Goal: Find specific page/section: Find specific page/section

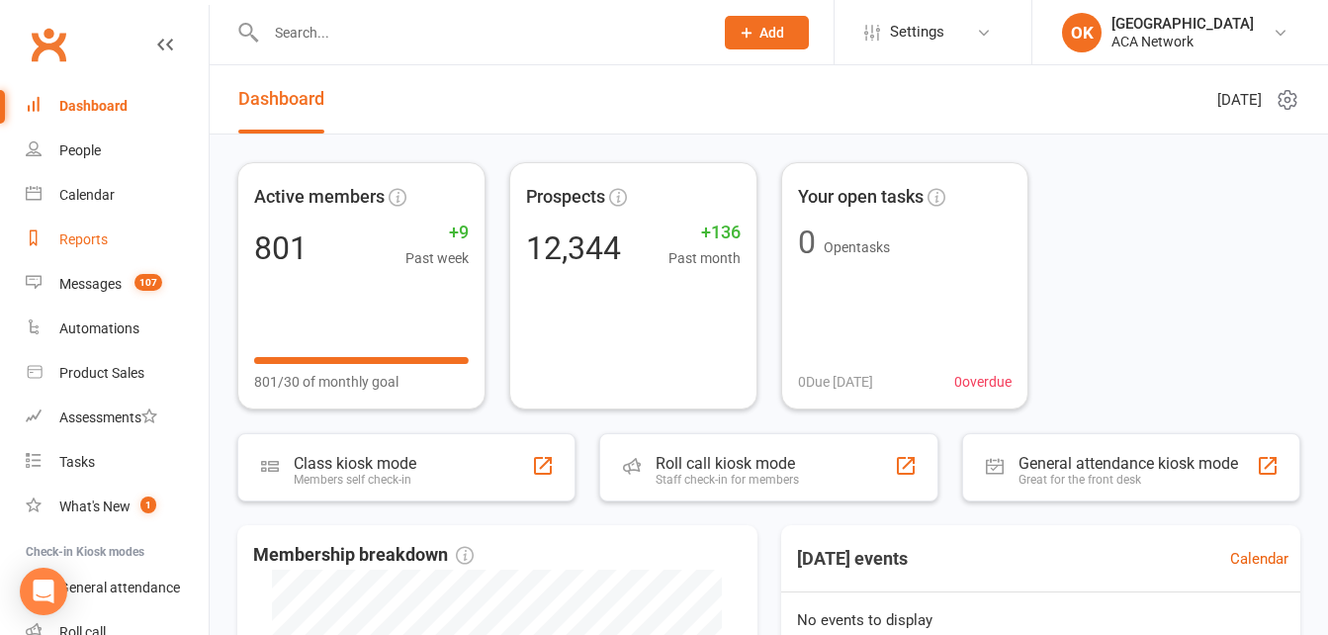
click at [91, 246] on div "Reports" at bounding box center [83, 239] width 48 height 16
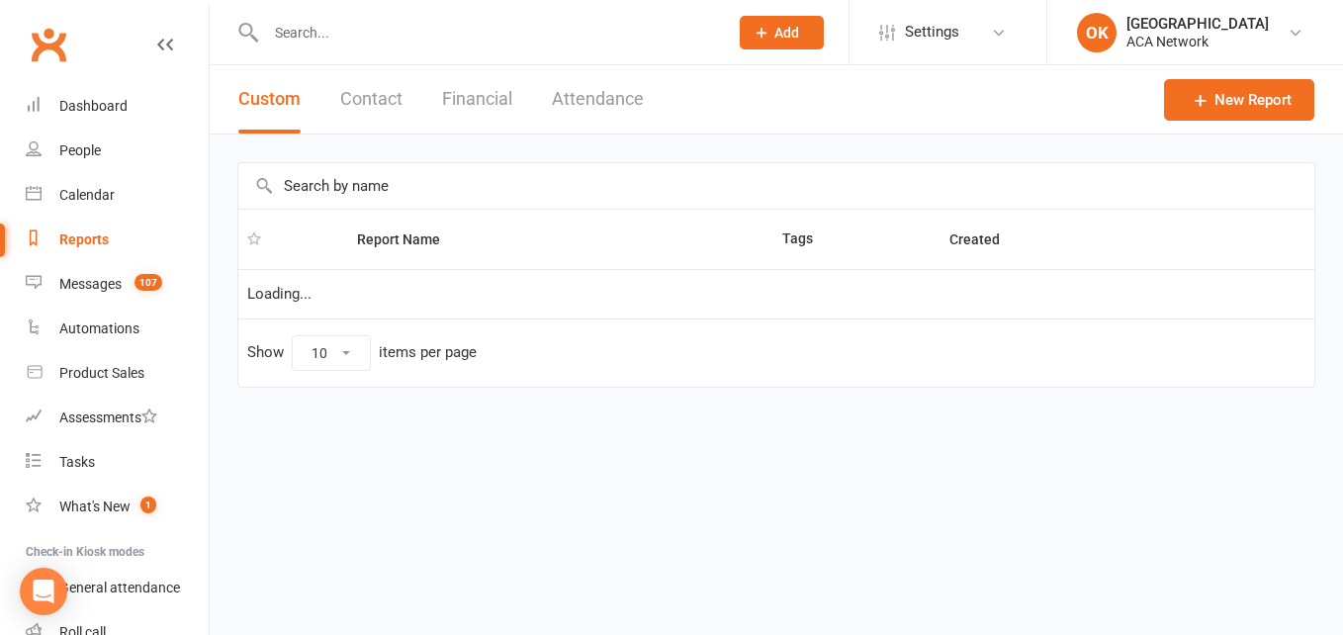
select select "100"
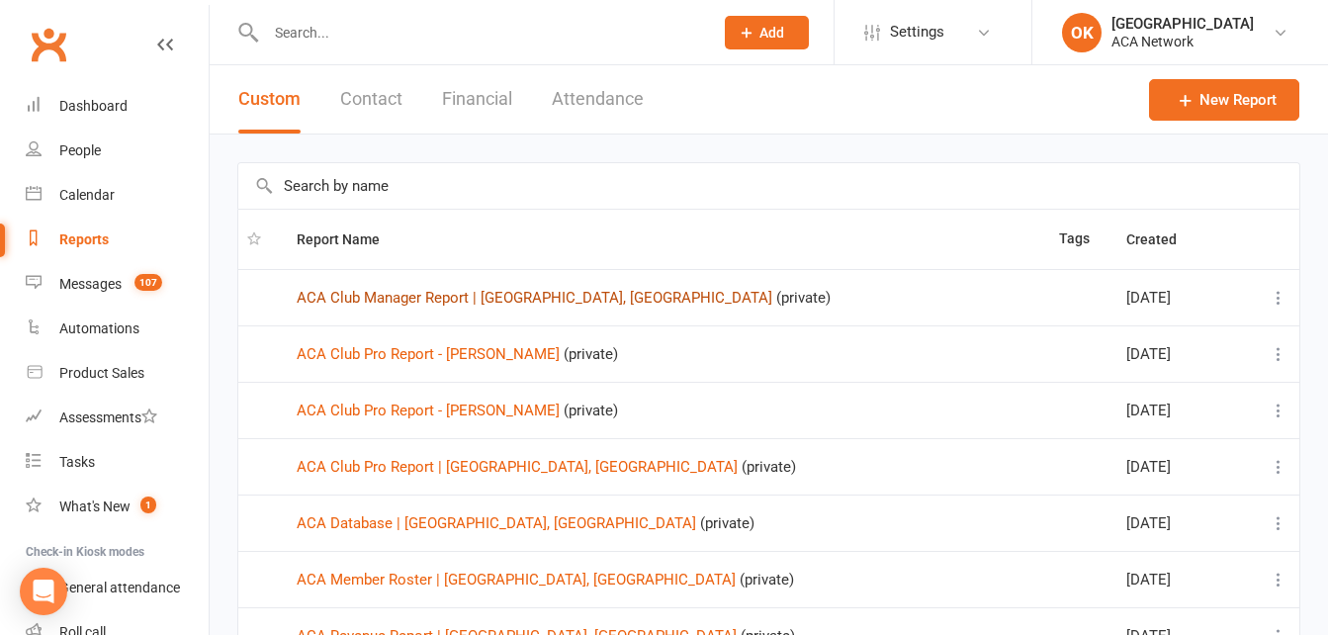
click at [428, 298] on link "ACA Club Manager Report | [GEOGRAPHIC_DATA], [GEOGRAPHIC_DATA]" at bounding box center [535, 298] width 476 height 18
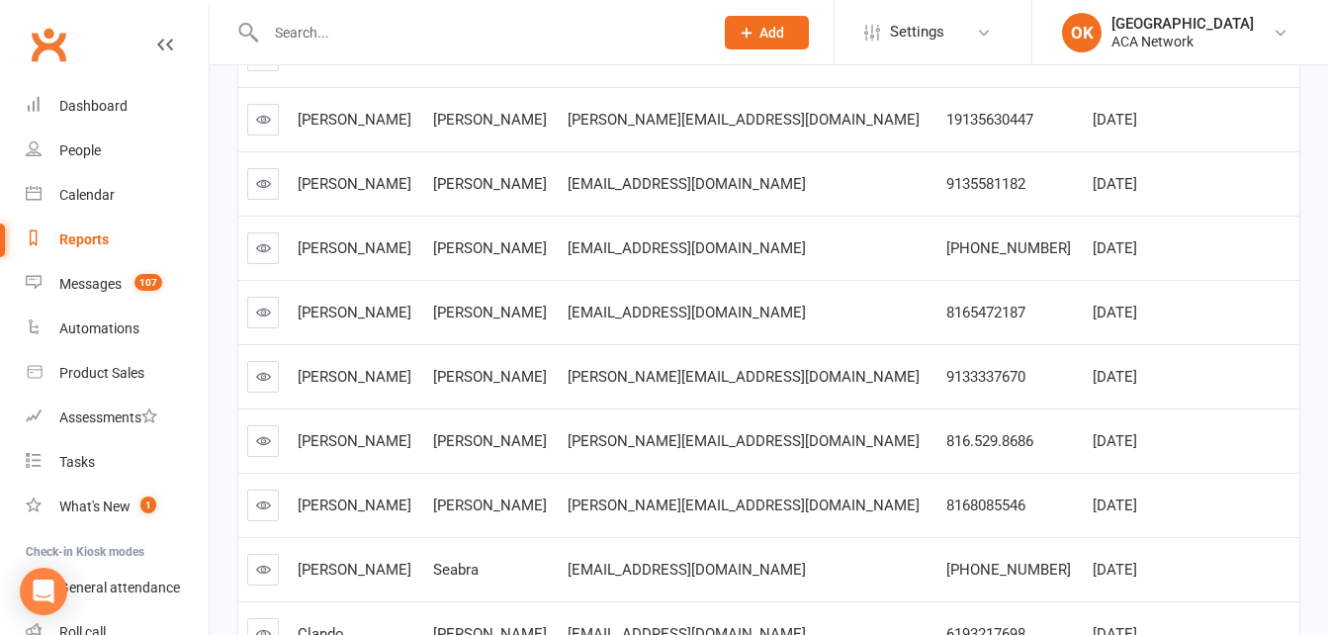
scroll to position [576, 0]
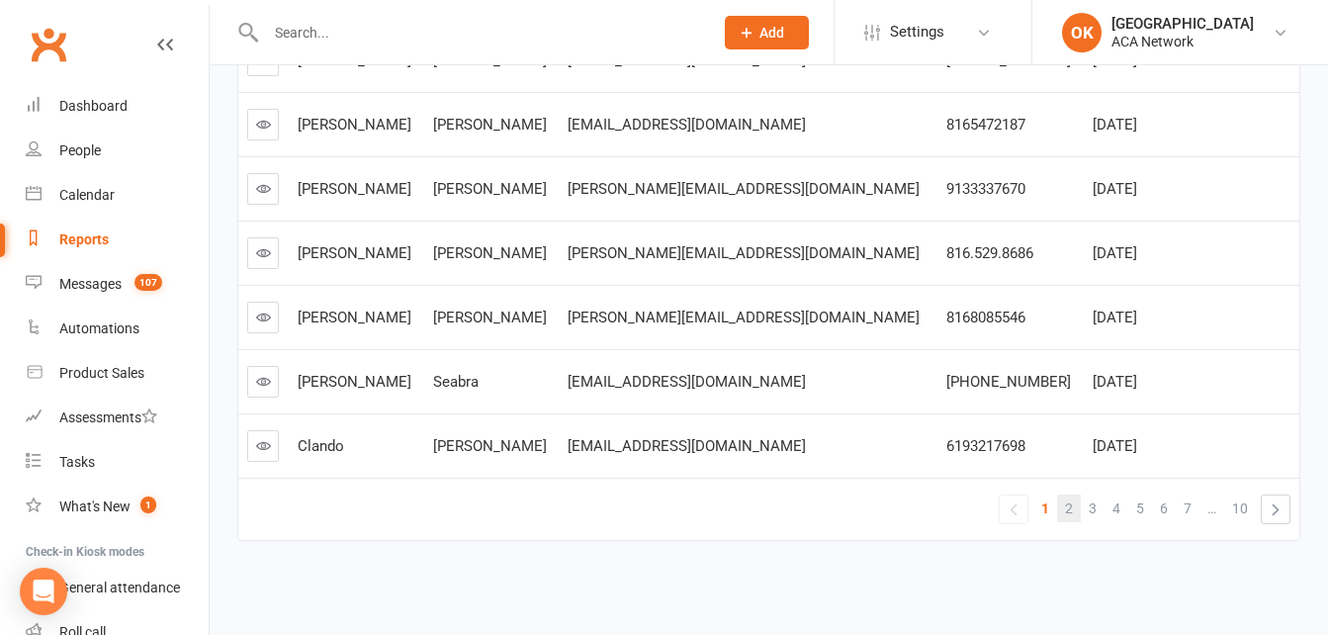
click at [1068, 509] on span "2" at bounding box center [1069, 508] width 8 height 28
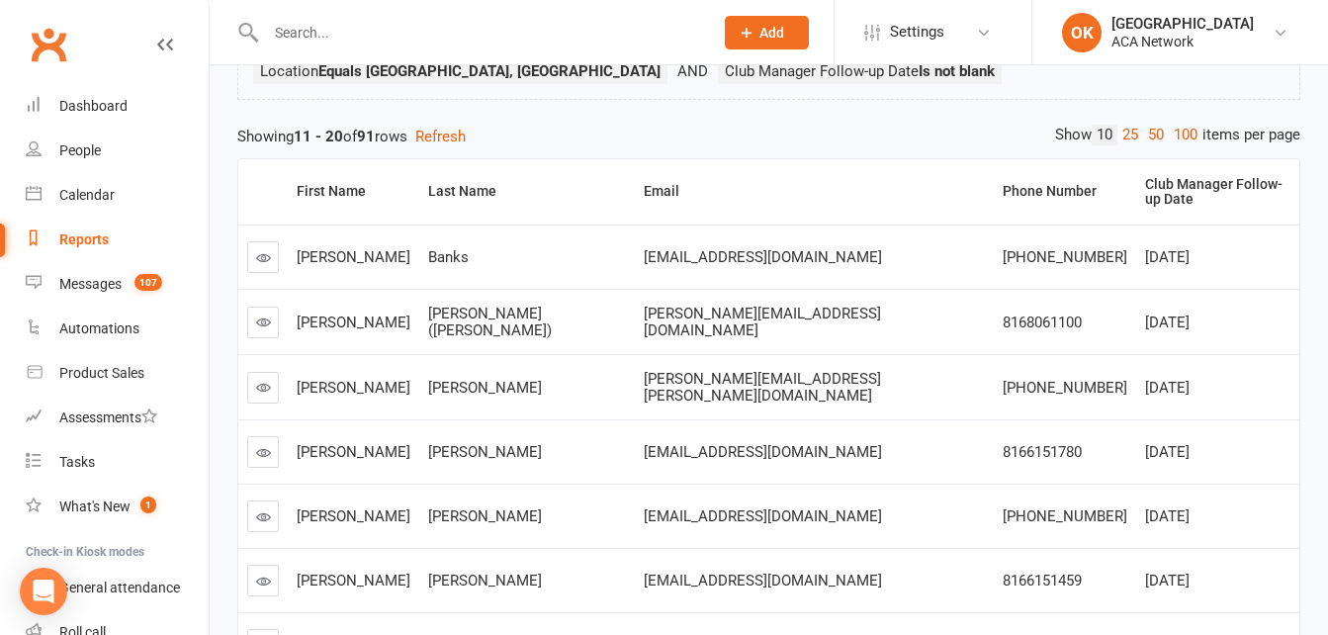
scroll to position [0, 0]
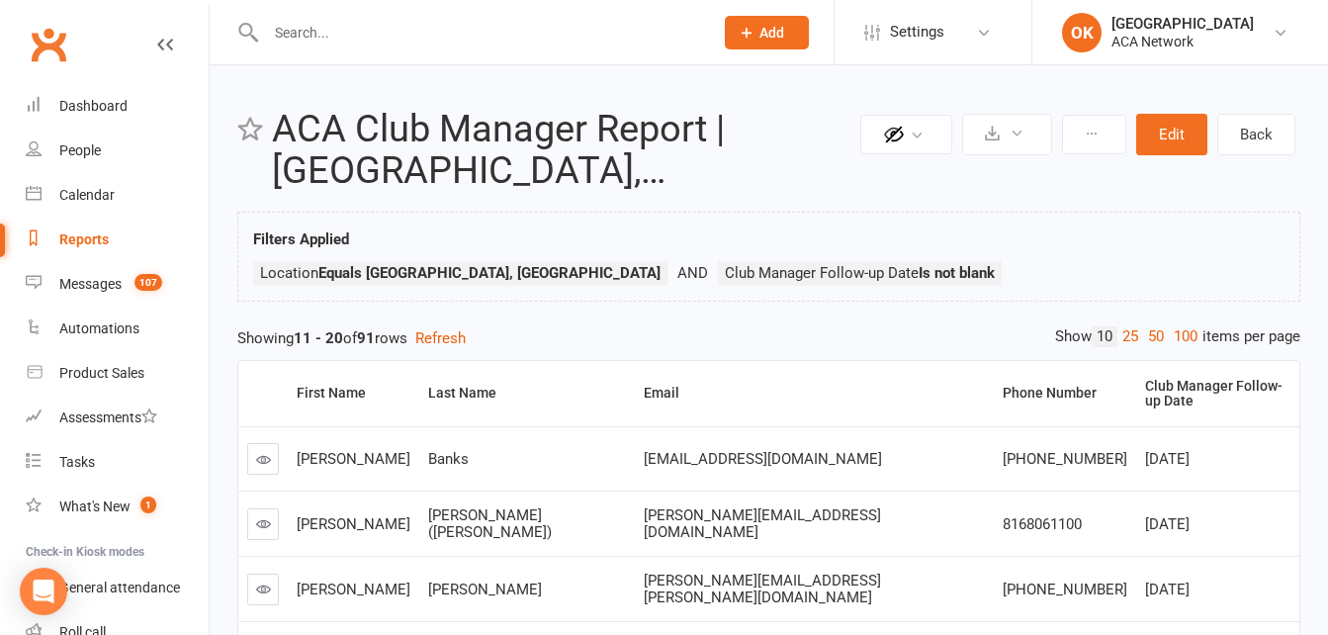
click at [1184, 338] on link "100" at bounding box center [1186, 336] width 34 height 21
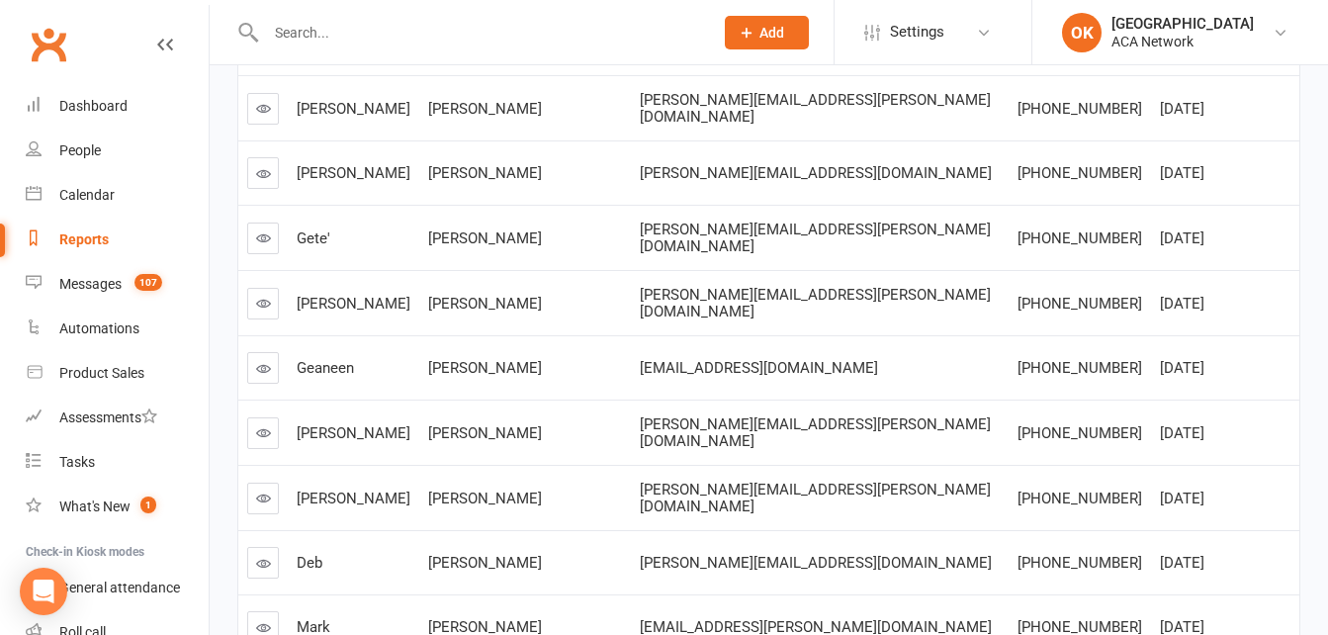
scroll to position [5752, 0]
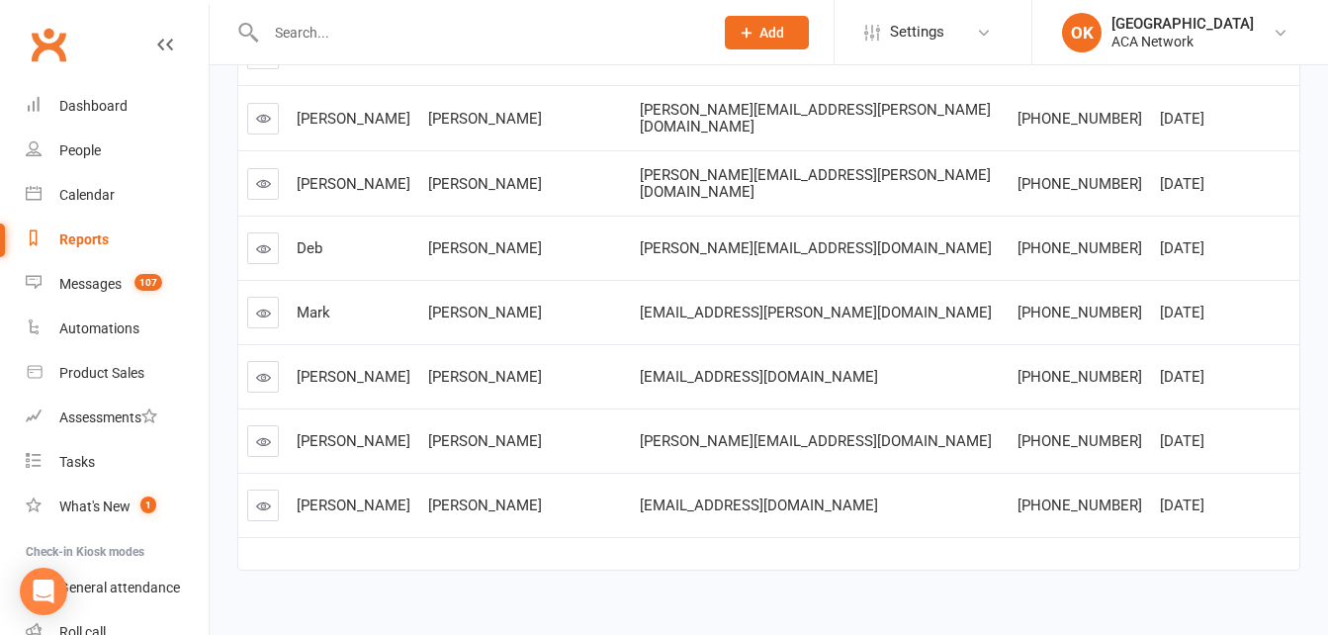
click at [266, 297] on link at bounding box center [263, 313] width 32 height 32
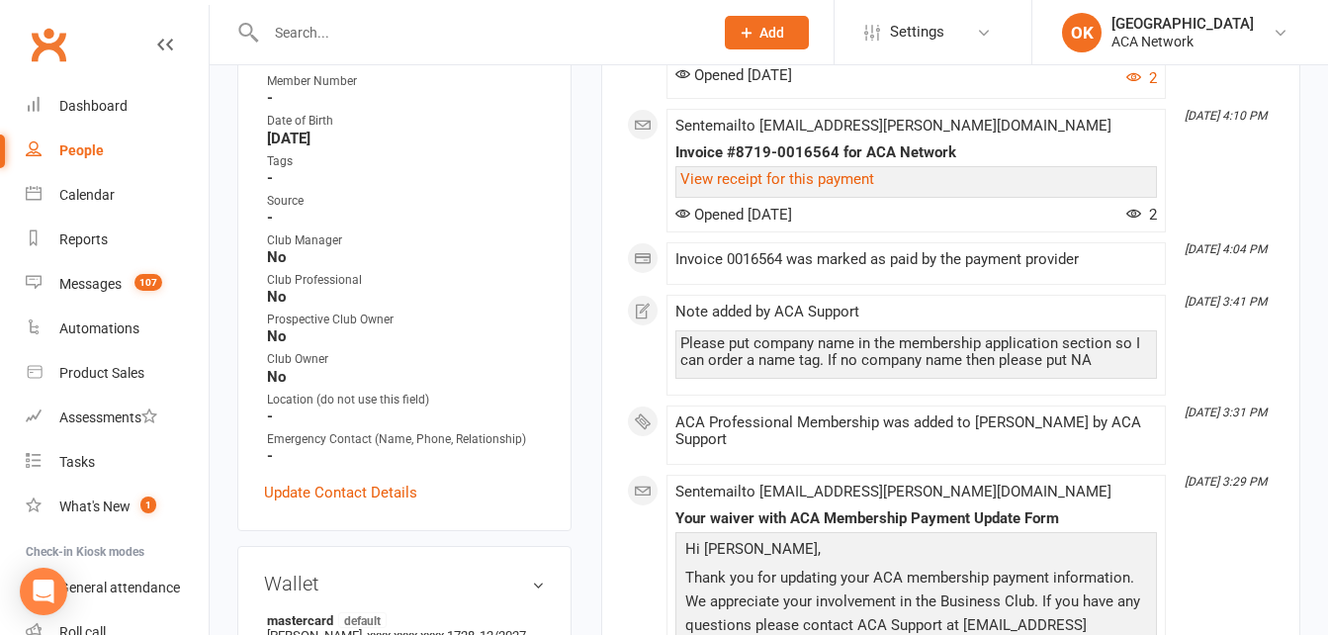
scroll to position [593, 0]
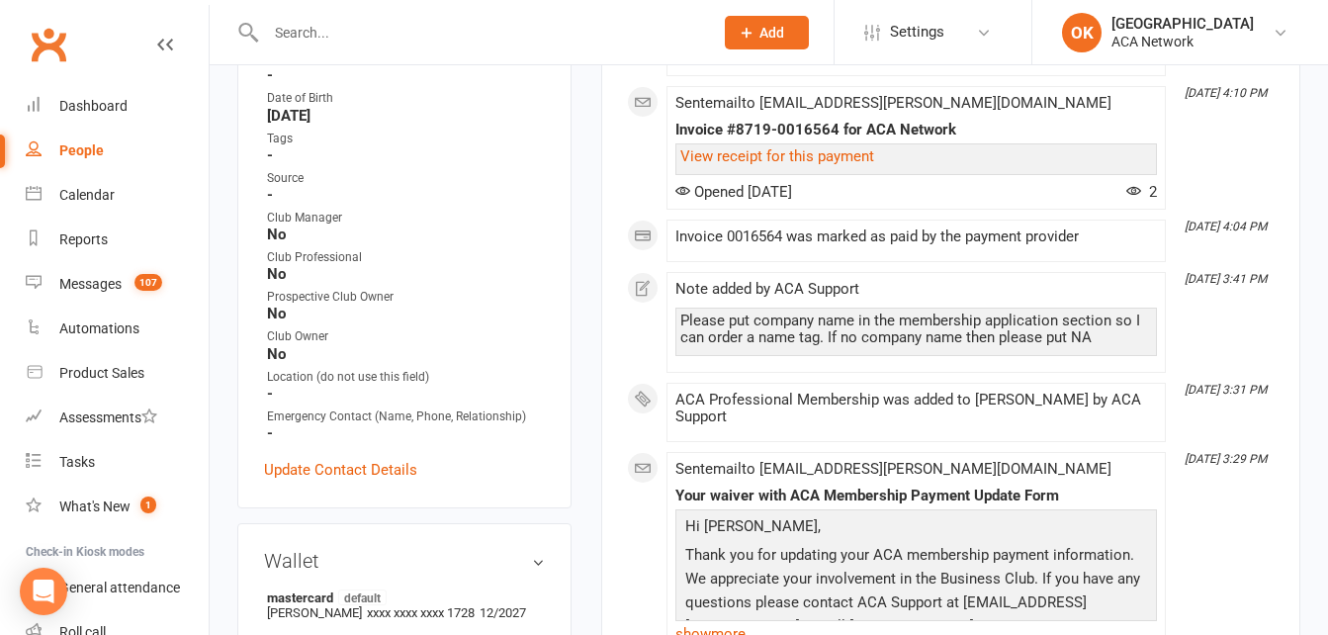
drag, startPoint x: 564, startPoint y: 256, endPoint x: 1006, endPoint y: 110, distance: 466.5
click at [1006, 110] on div "Sent email to [EMAIL_ADDRESS][PERSON_NAME][DOMAIN_NAME] Invoice #8719-0016564 f…" at bounding box center [915, 148] width 481 height 106
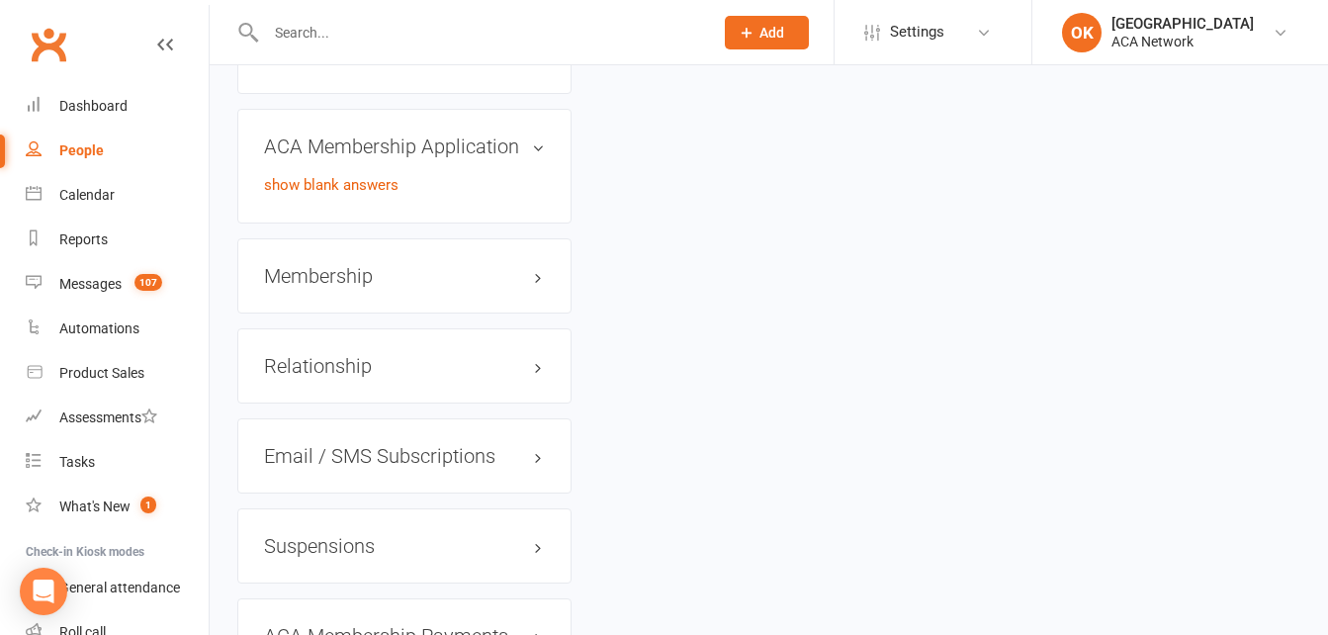
scroll to position [2867, 0]
click at [515, 151] on link "edit" at bounding box center [509, 144] width 24 height 17
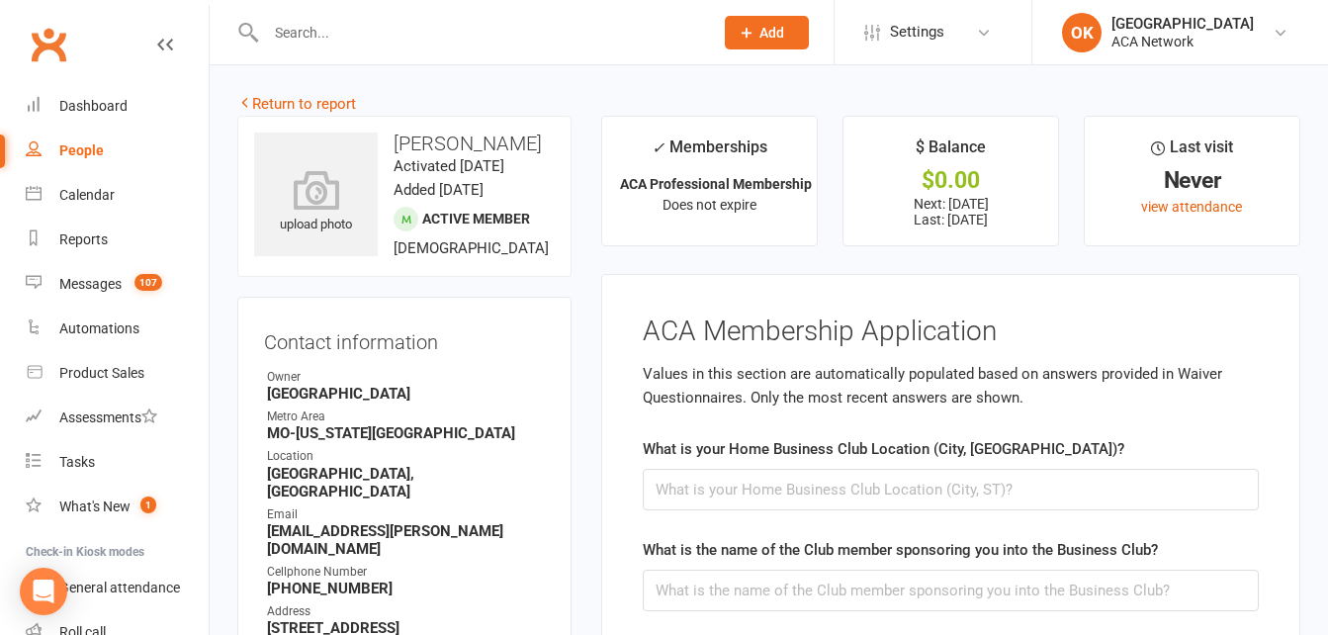
scroll to position [0, 0]
click at [290, 112] on link "Return to report" at bounding box center [296, 105] width 119 height 18
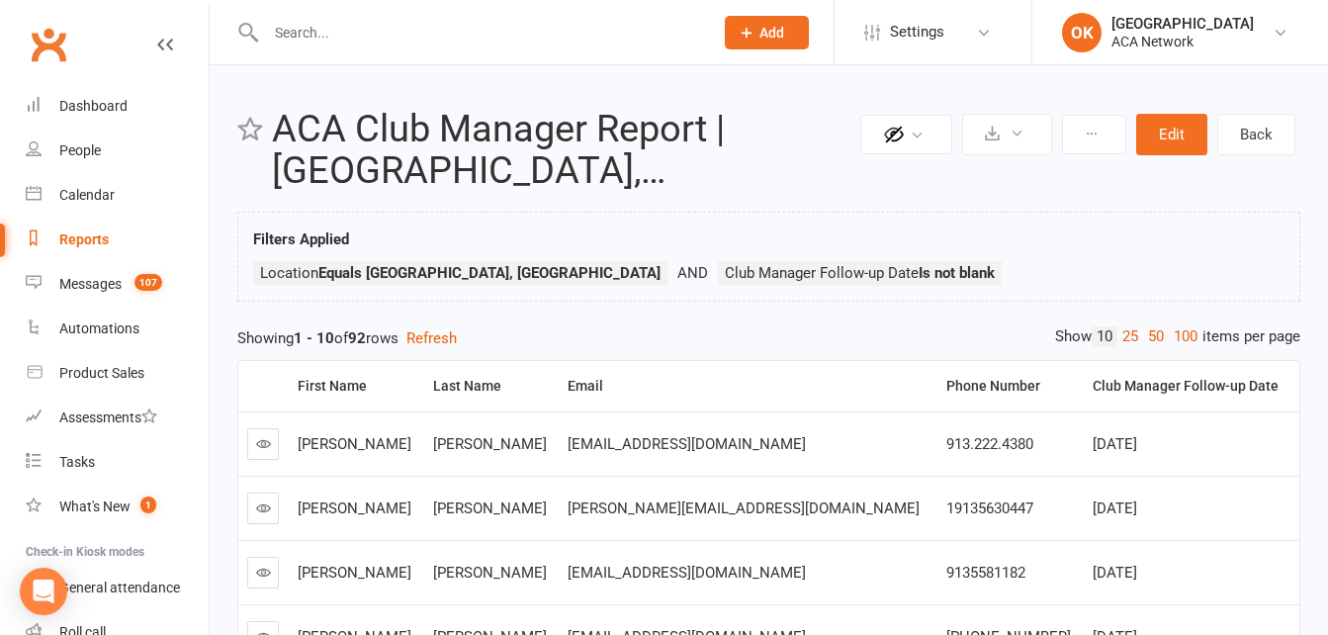
click at [86, 244] on div "Reports" at bounding box center [83, 239] width 49 height 16
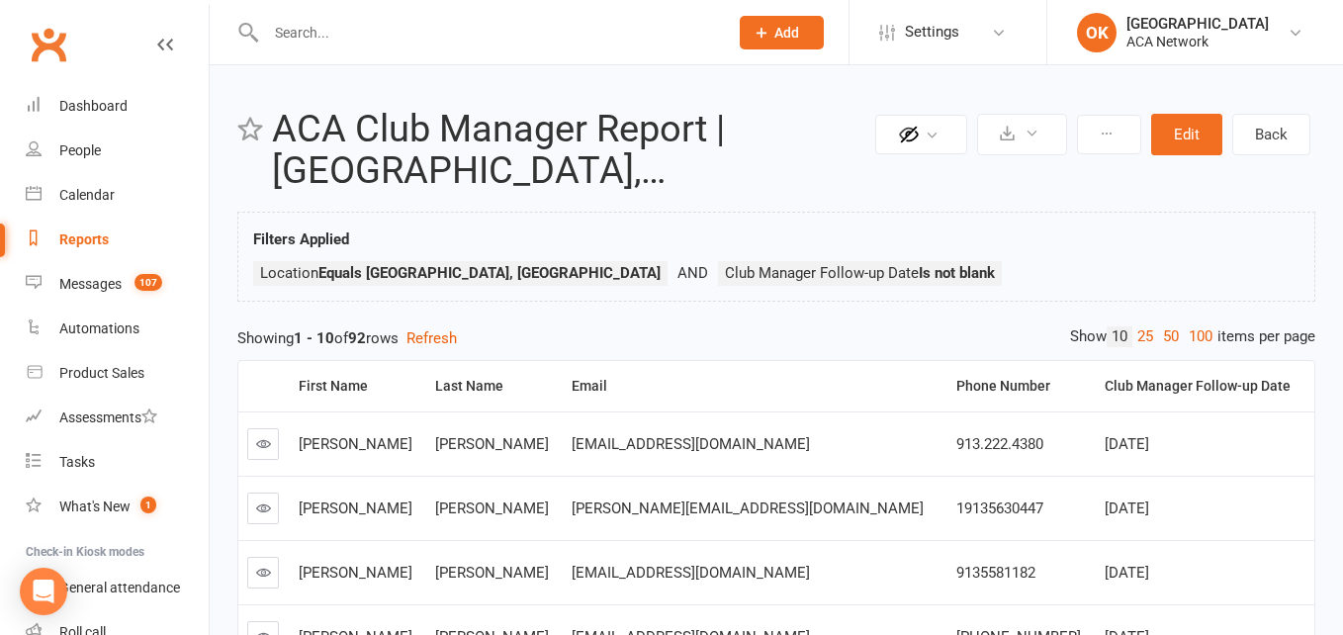
select select "100"
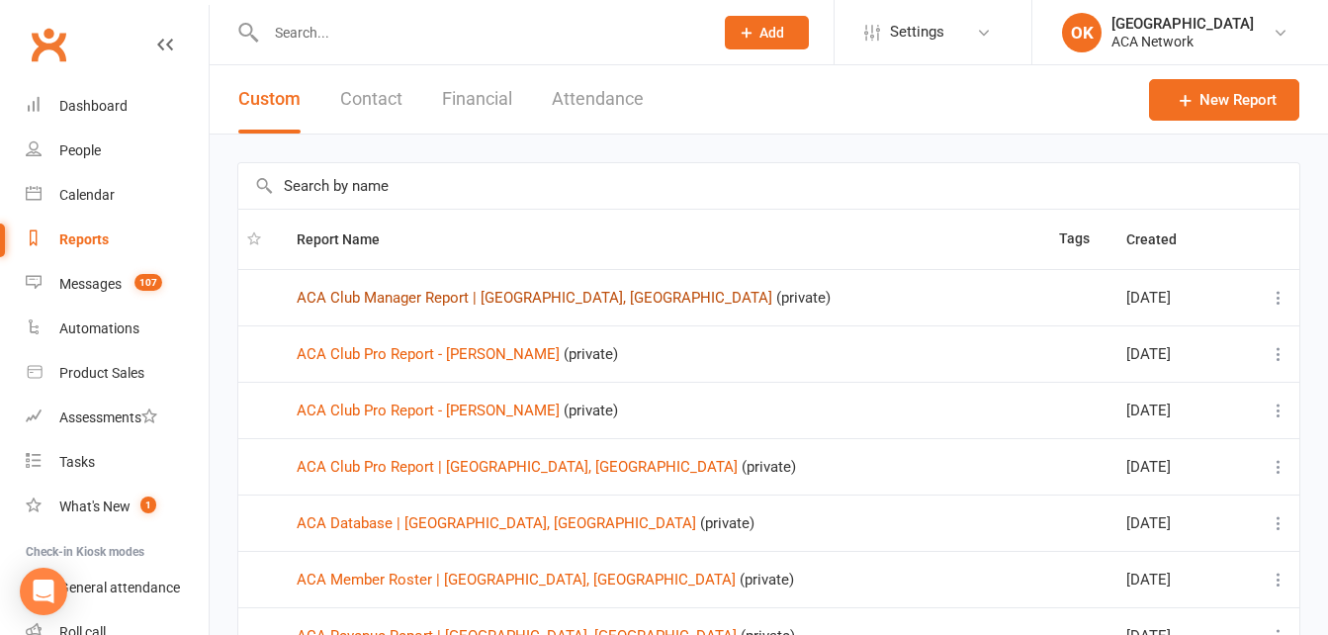
click at [399, 301] on link "ACA Club Manager Report | [GEOGRAPHIC_DATA], [GEOGRAPHIC_DATA]" at bounding box center [535, 298] width 476 height 18
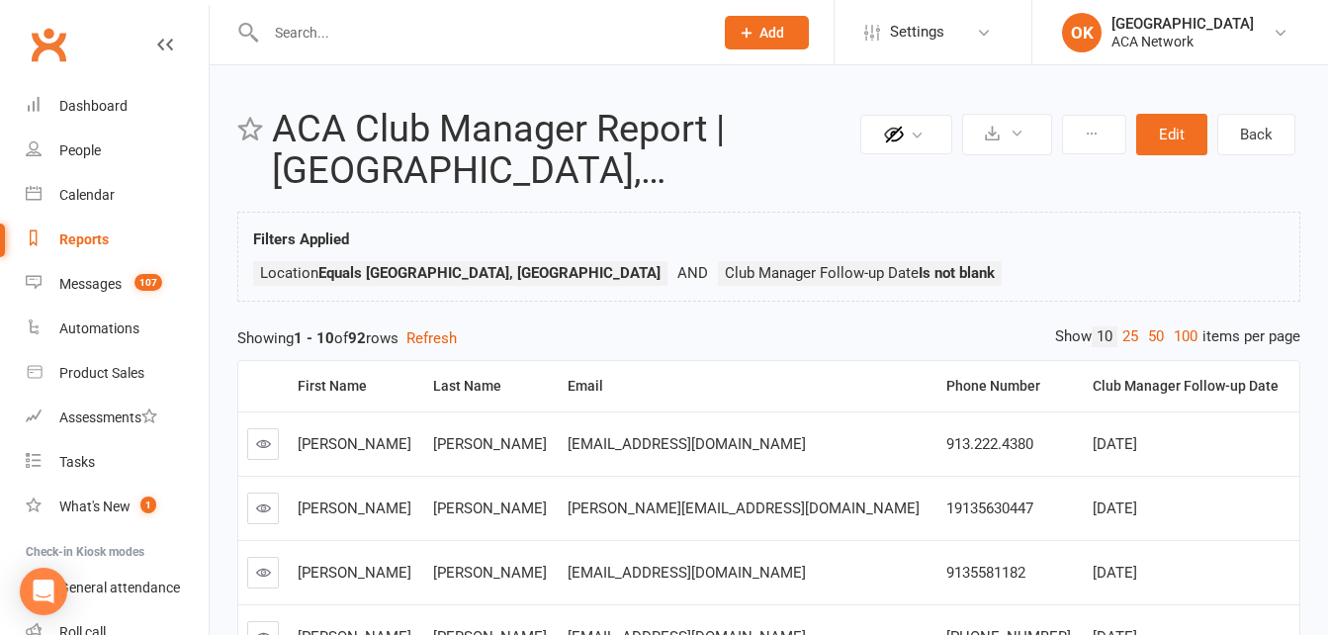
click at [1183, 334] on link "100" at bounding box center [1186, 336] width 34 height 21
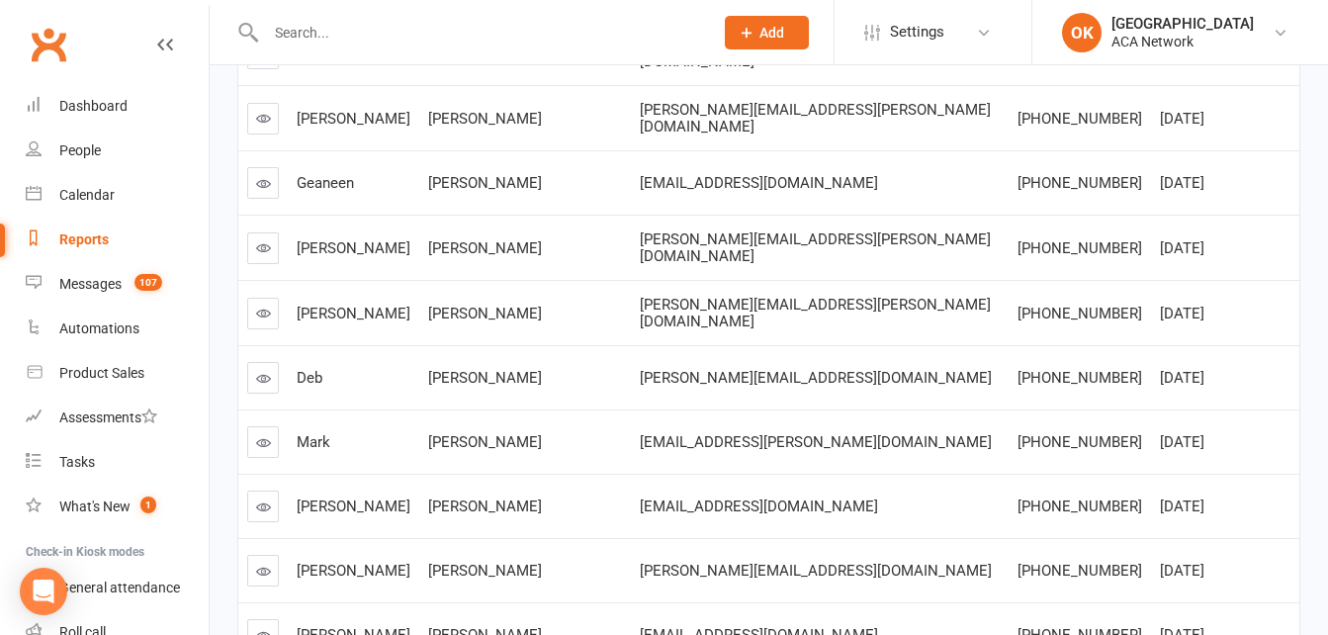
scroll to position [5816, 0]
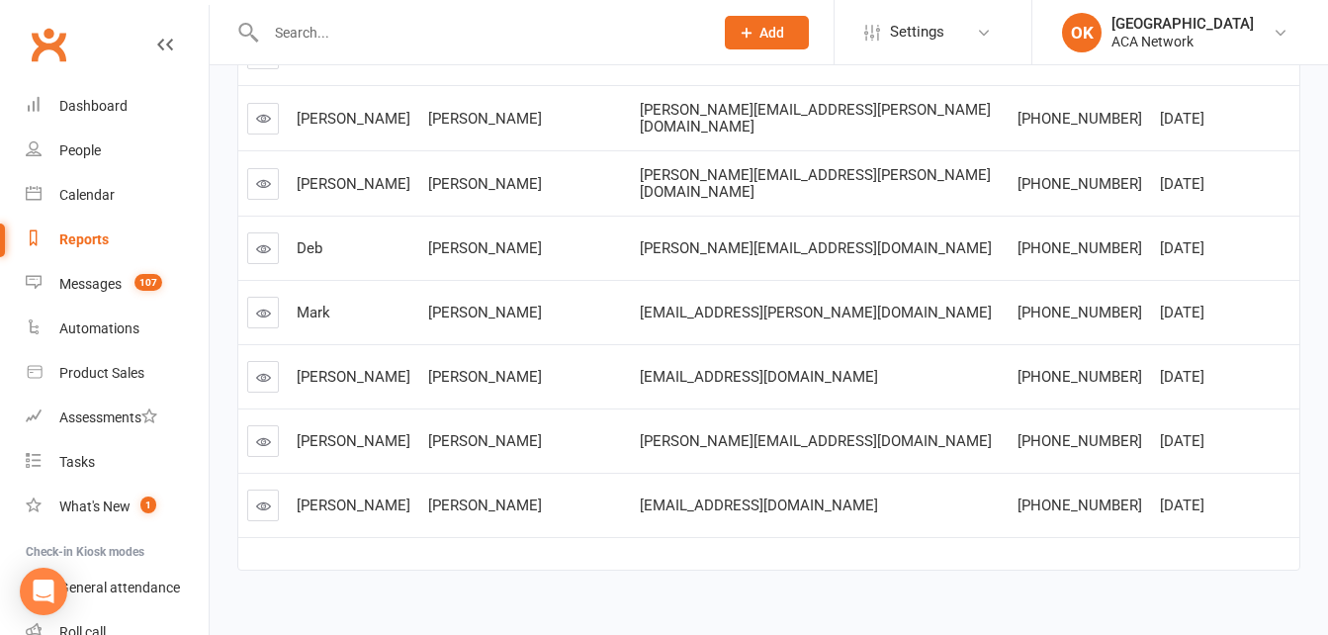
click at [263, 498] on icon at bounding box center [263, 505] width 15 height 15
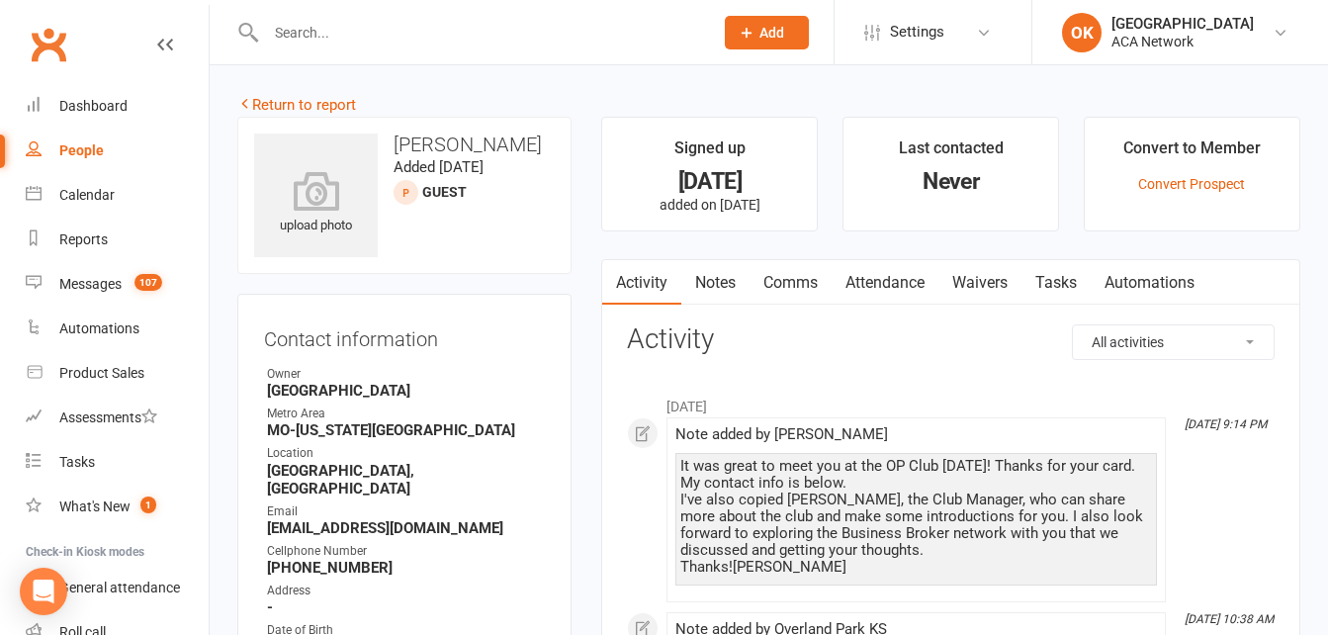
click at [158, 40] on div "Clubworx" at bounding box center [104, 56] width 209 height 73
click at [305, 100] on link "Return to report" at bounding box center [296, 105] width 119 height 18
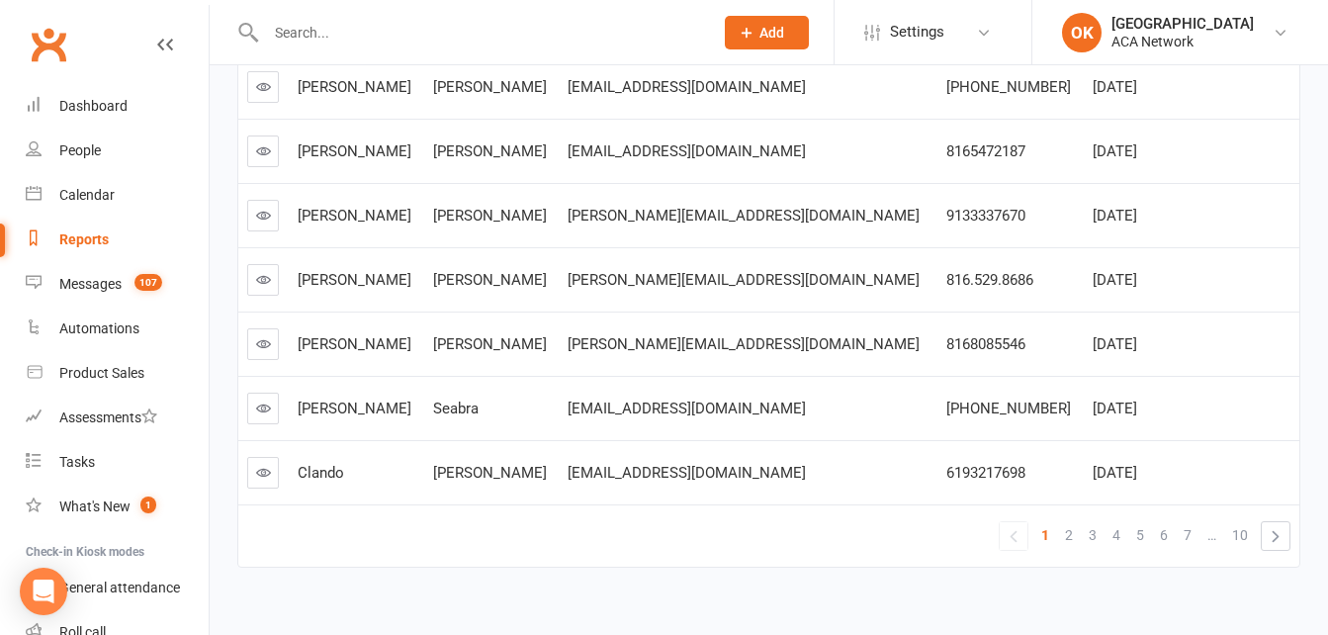
scroll to position [576, 0]
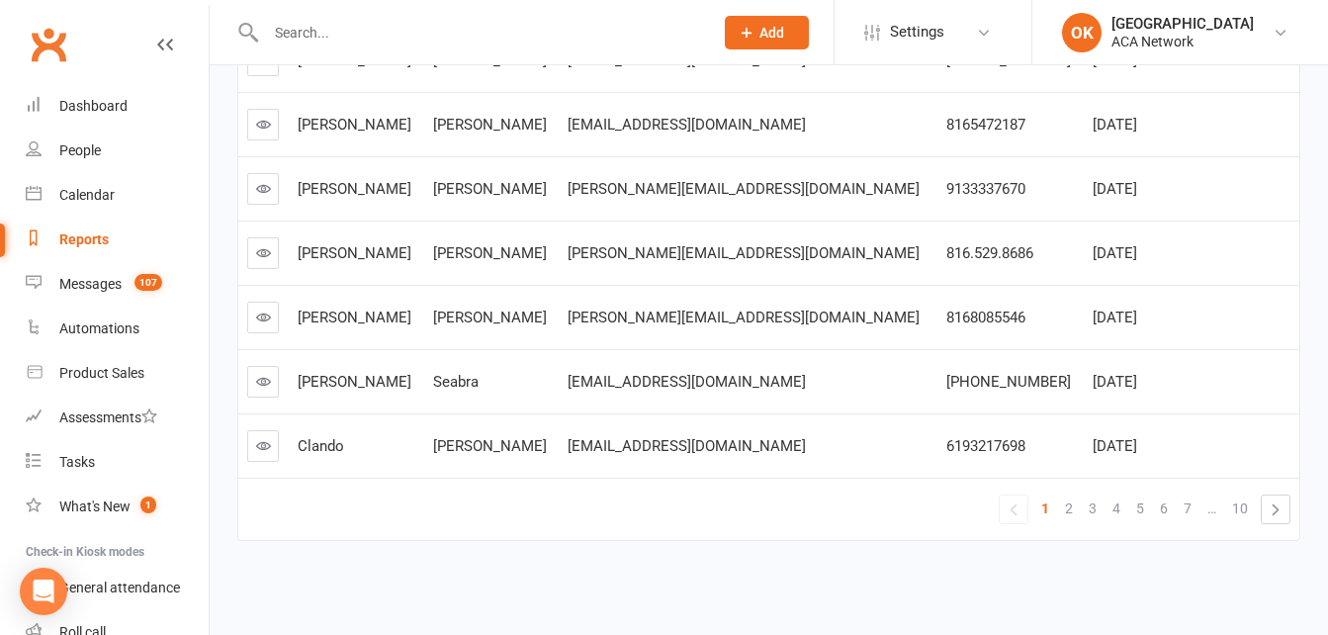
click at [260, 444] on icon at bounding box center [263, 445] width 15 height 15
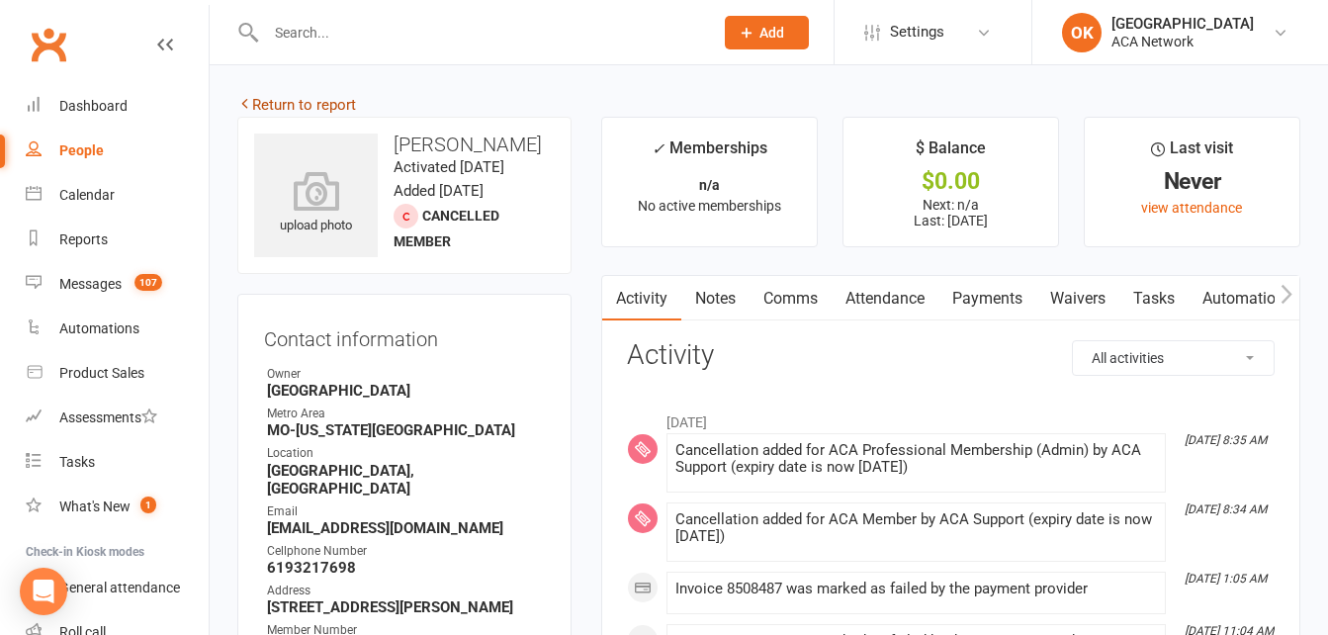
click at [317, 108] on link "Return to report" at bounding box center [296, 105] width 119 height 18
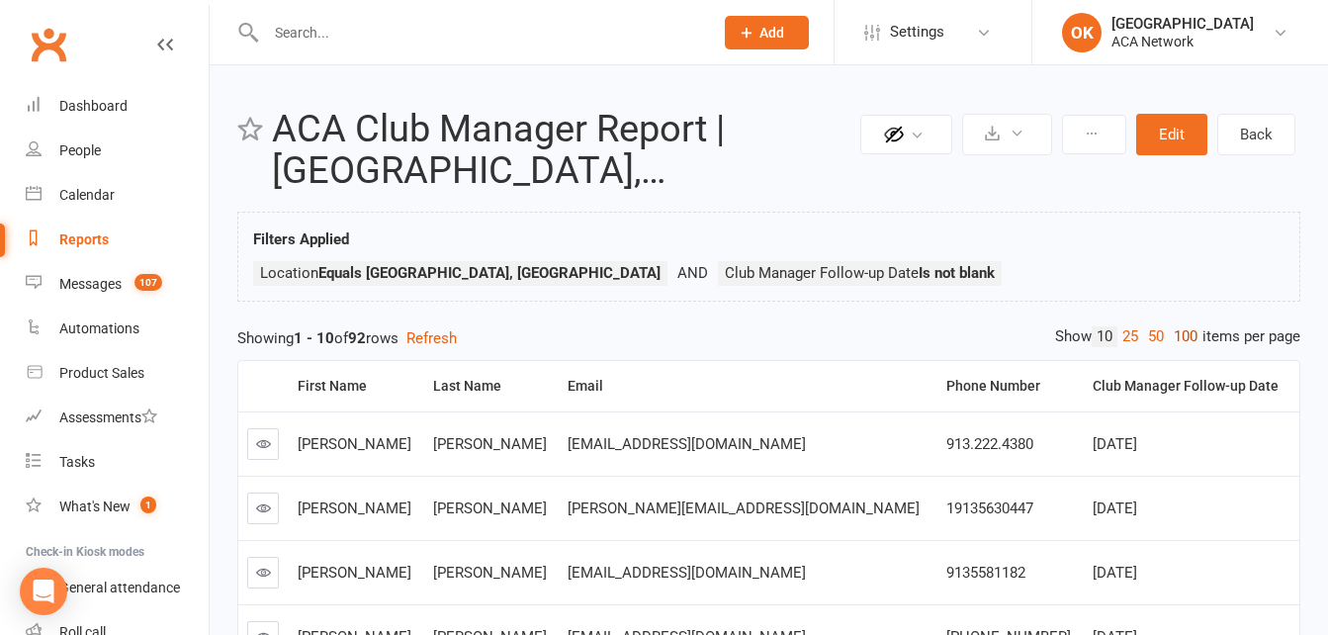
click at [1179, 340] on link "100" at bounding box center [1186, 336] width 34 height 21
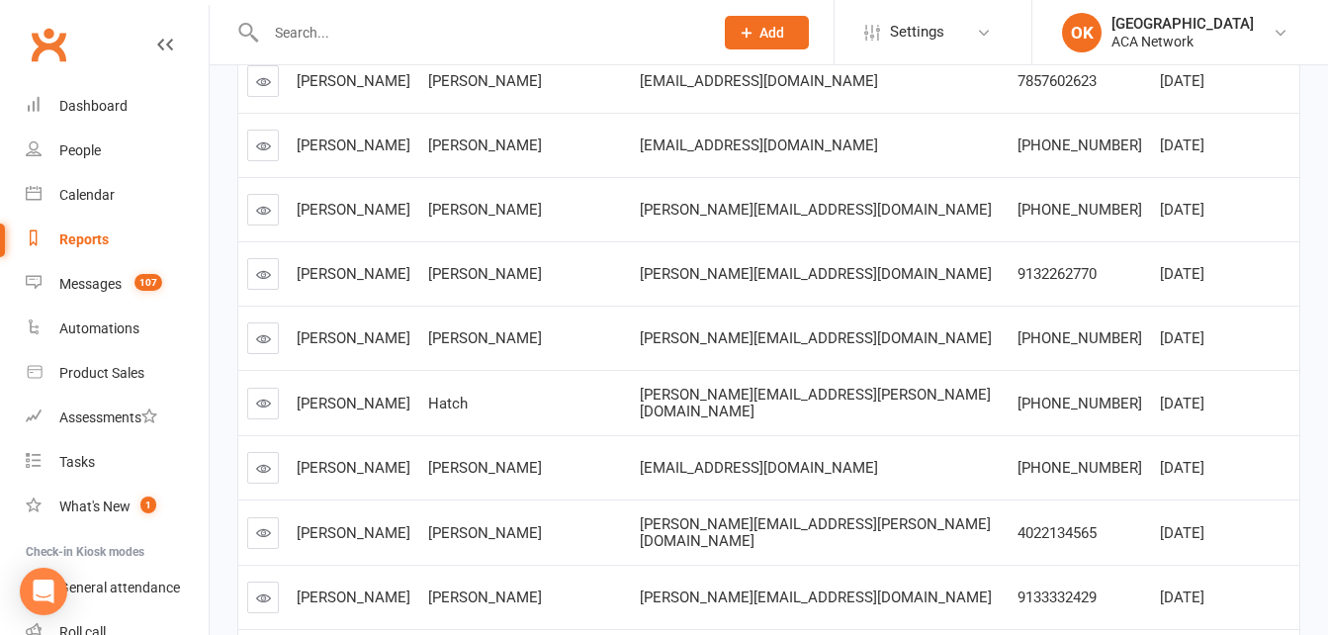
scroll to position [4234, 0]
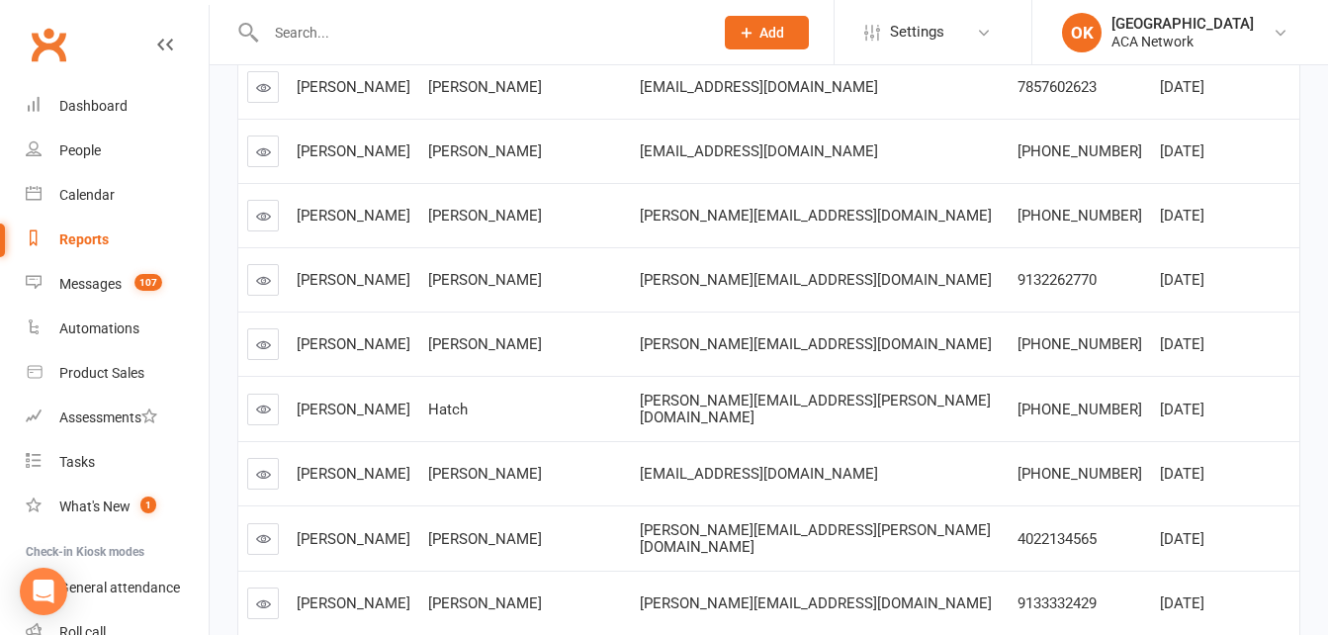
click at [303, 38] on input "text" at bounding box center [479, 33] width 439 height 28
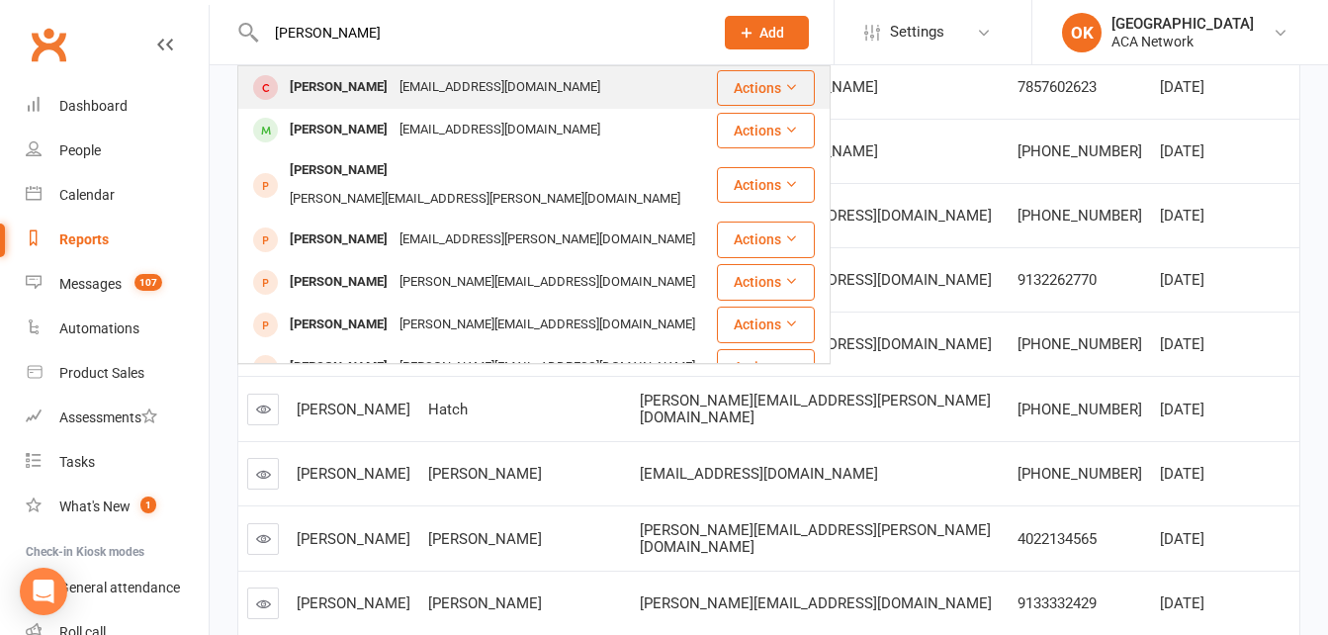
type input "[PERSON_NAME]"
click at [404, 85] on div "[EMAIL_ADDRESS][DOMAIN_NAME]" at bounding box center [499, 87] width 213 height 29
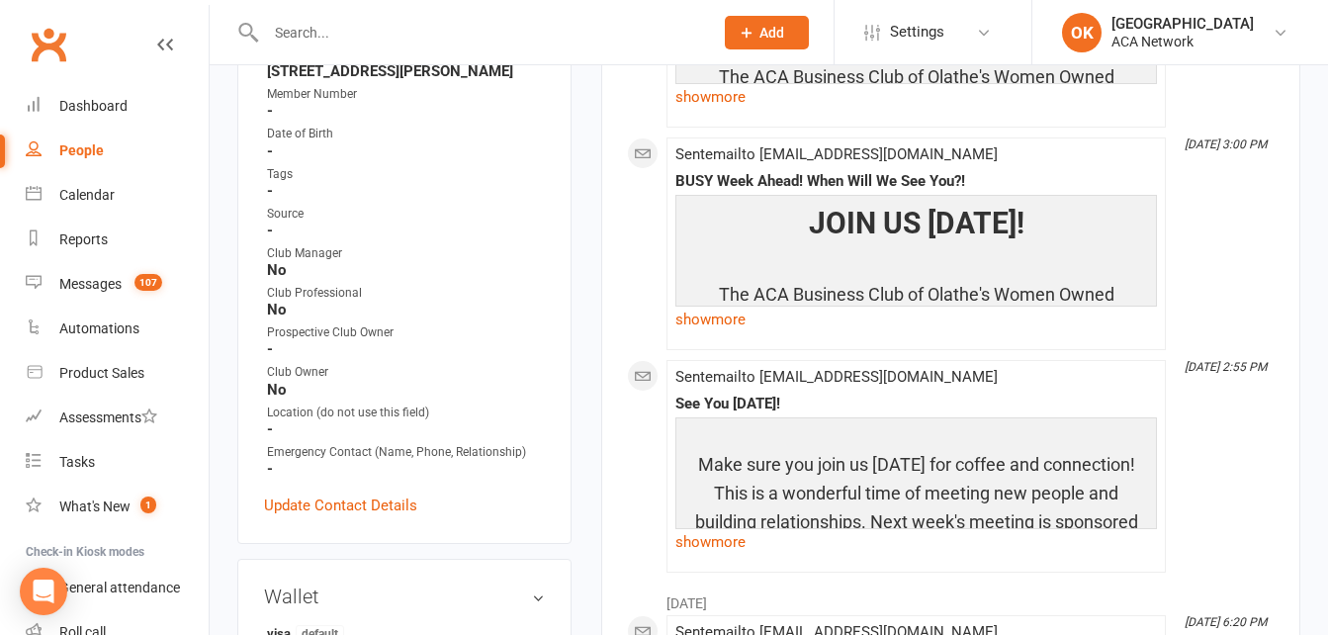
scroll to position [593, 0]
